Goal: Task Accomplishment & Management: Complete application form

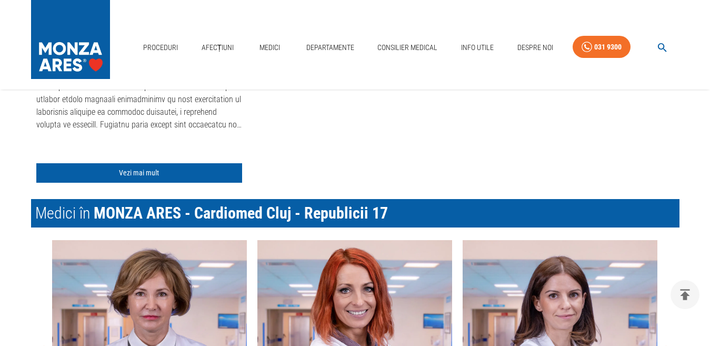
scroll to position [579, 0]
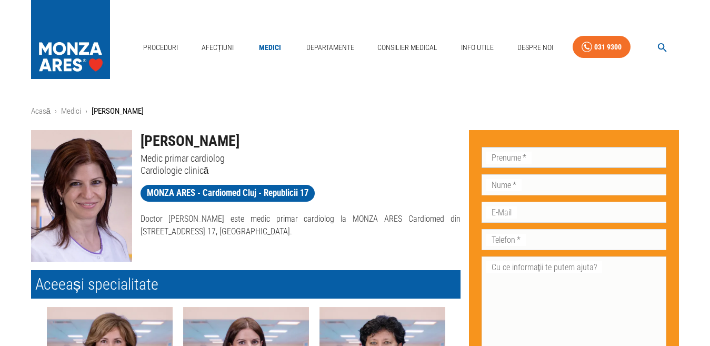
drag, startPoint x: 0, startPoint y: 0, endPoint x: 558, endPoint y: 157, distance: 579.2
click at [558, 157] on input "Prenume   *" at bounding box center [573, 157] width 185 height 21
click at [539, 152] on input "Prenume   *" at bounding box center [573, 157] width 185 height 21
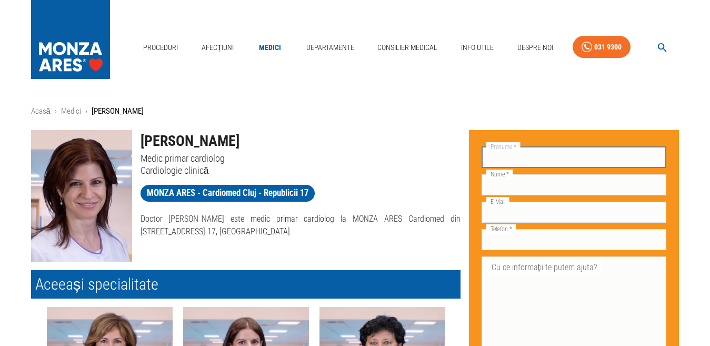
type input "Rodica"
type input "Prodan"
type input "familiaprodan@yahoo.com"
type input "0751695423"
